Goal: Task Accomplishment & Management: Use online tool/utility

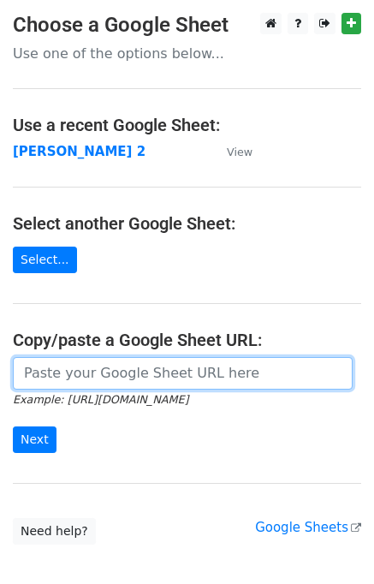
click at [88, 372] on input "url" at bounding box center [183, 373] width 340 height 33
type input "https://docs.google.com/spreadsheets/d/1ZDlVQjaDibfPTpoRrnWj8pjn7YSOO7xEi0WZbgJ…"
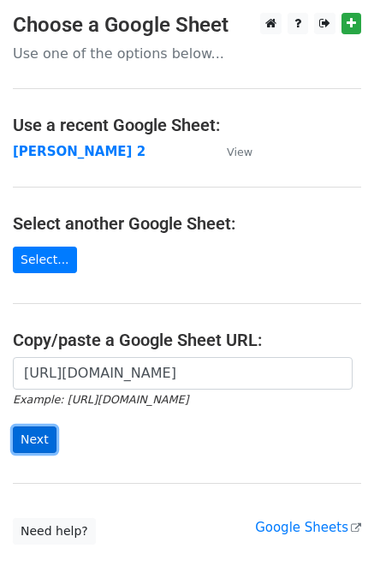
click at [41, 438] on input "Next" at bounding box center [35, 439] width 44 height 27
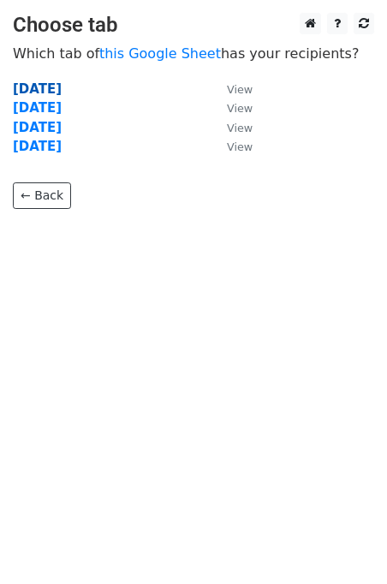
click at [48, 92] on strong "Tuesday" at bounding box center [37, 88] width 49 height 15
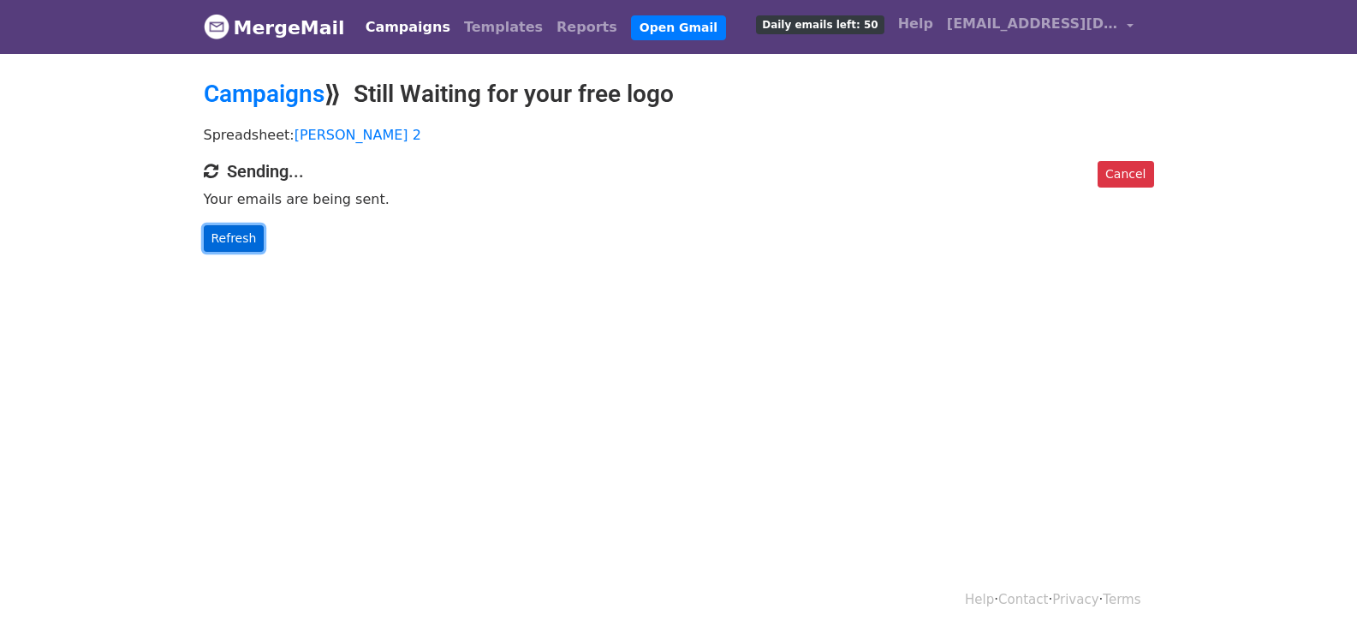
click at [222, 229] on link "Refresh" at bounding box center [234, 238] width 61 height 27
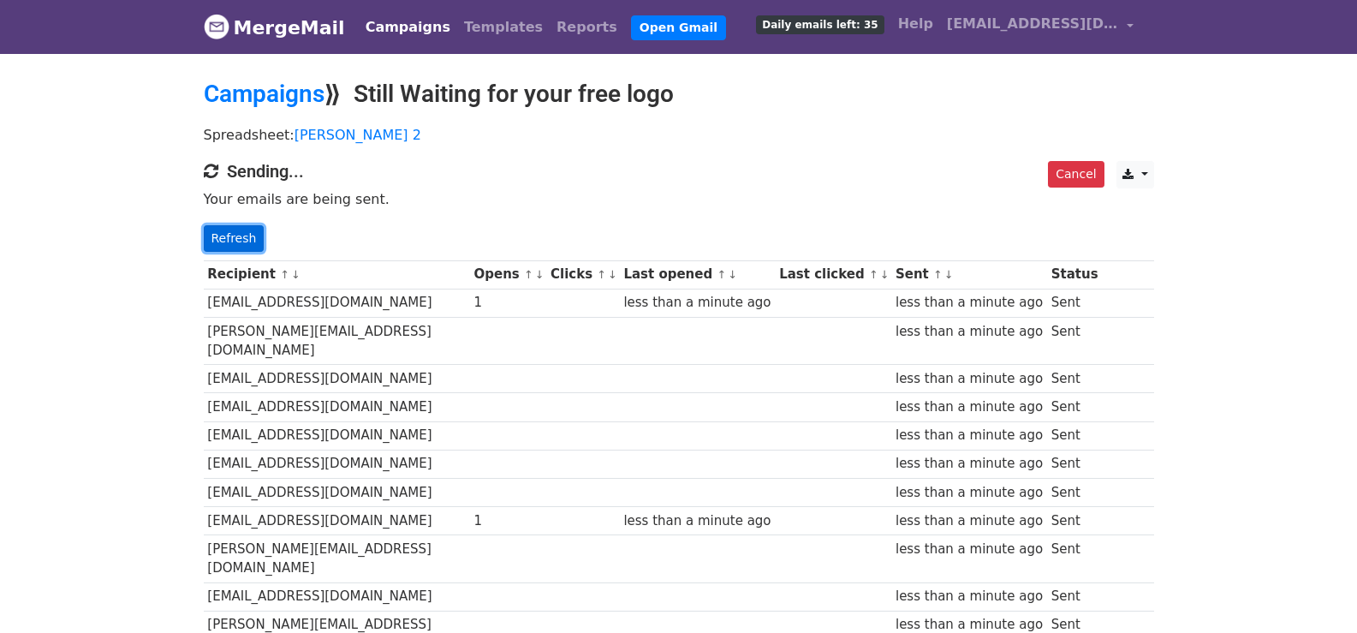
click at [231, 242] on link "Refresh" at bounding box center [234, 238] width 61 height 27
